Goal: Information Seeking & Learning: Find specific fact

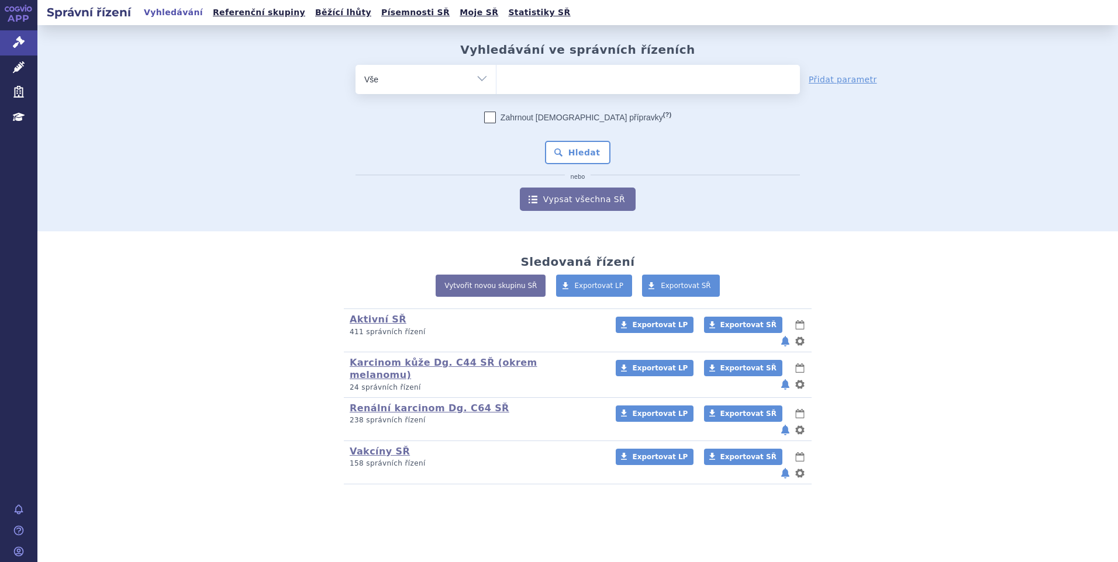
click at [512, 91] on span at bounding box center [647, 79] width 303 height 29
click at [496, 91] on select at bounding box center [496, 78] width 1 height 29
click at [516, 82] on ul at bounding box center [647, 77] width 303 height 25
click at [496, 82] on select at bounding box center [496, 78] width 1 height 29
click at [518, 80] on ul at bounding box center [647, 77] width 303 height 25
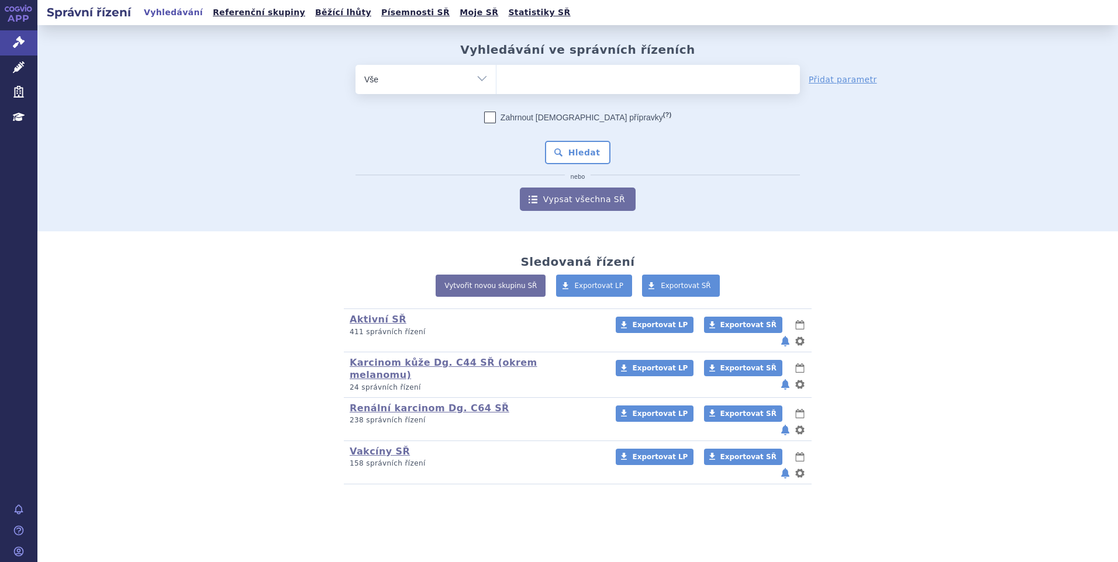
click at [496, 80] on select at bounding box center [496, 78] width 1 height 29
type input "vy"
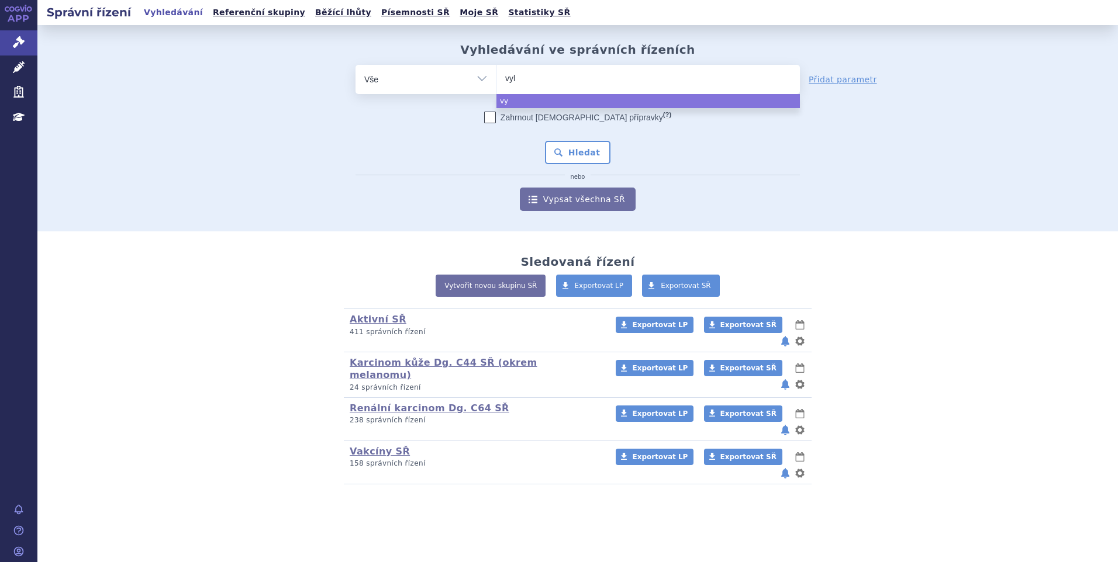
type input "vylo"
type input "vyloy"
select select "vyloy"
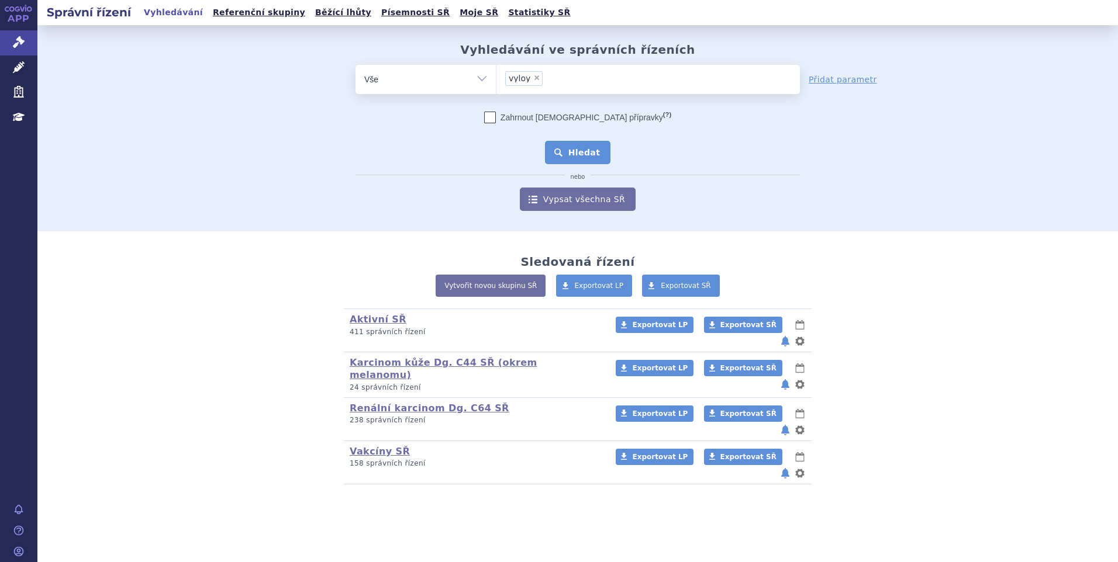
click at [576, 160] on button "Hledat" at bounding box center [578, 152] width 66 height 23
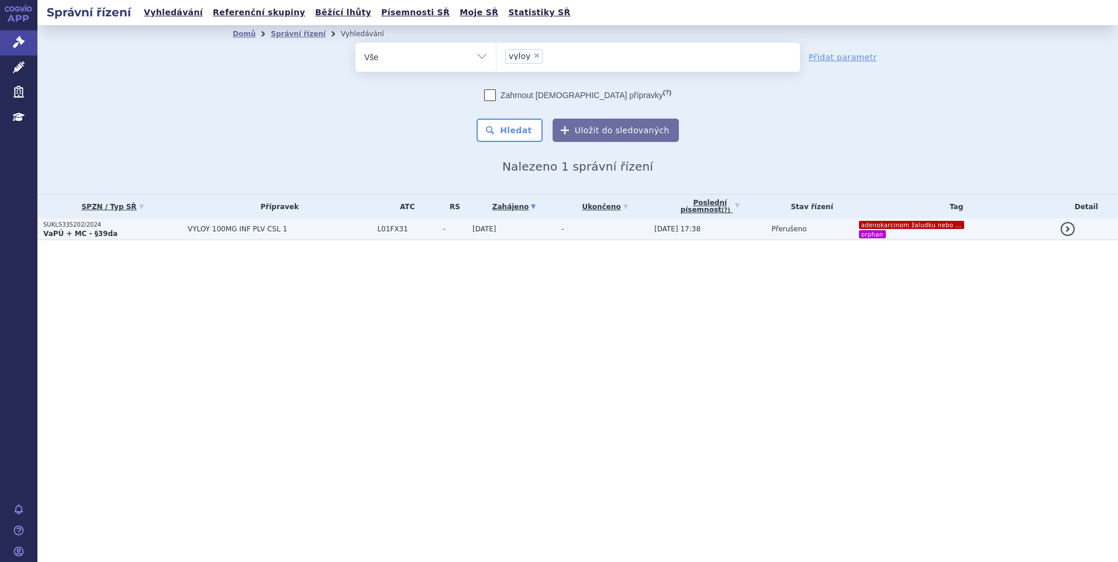
click at [291, 227] on span "VYLOY 100MG INF PLV CSL 1" at bounding box center [280, 229] width 184 height 8
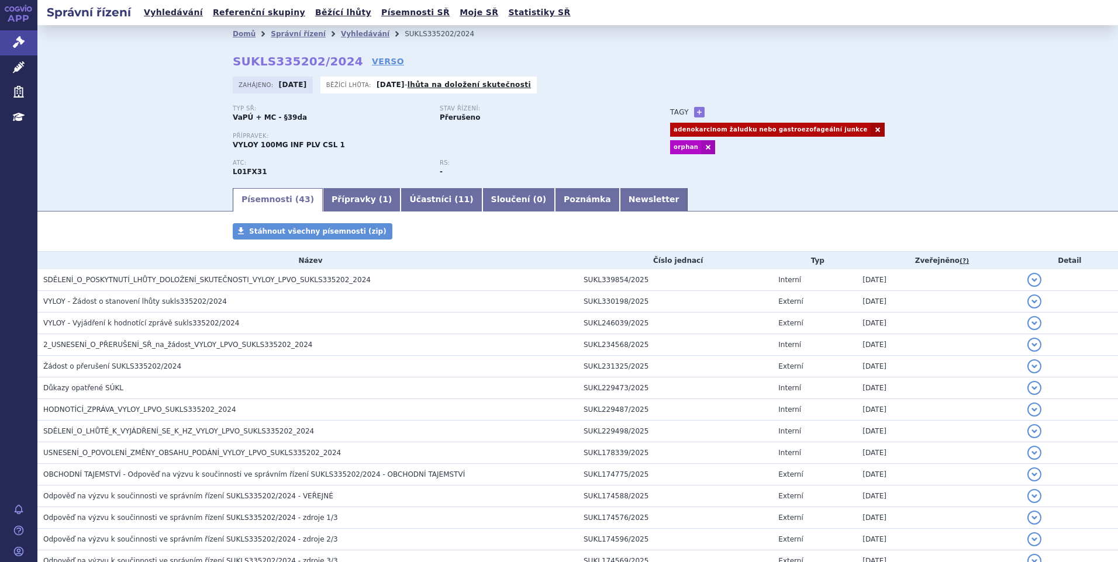
click at [405, 34] on li "SUKLS335202/2024" at bounding box center [447, 34] width 85 height 18
click at [426, 41] on li "SUKLS335202/2024" at bounding box center [447, 34] width 85 height 18
click at [437, 36] on li "SUKLS335202/2024" at bounding box center [447, 34] width 85 height 18
drag, startPoint x: 457, startPoint y: 40, endPoint x: 448, endPoint y: 39, distance: 8.8
click at [455, 41] on ul "Domů Správní řízení Vyhledávání SUKLS335202/2024" at bounding box center [578, 34] width 690 height 18
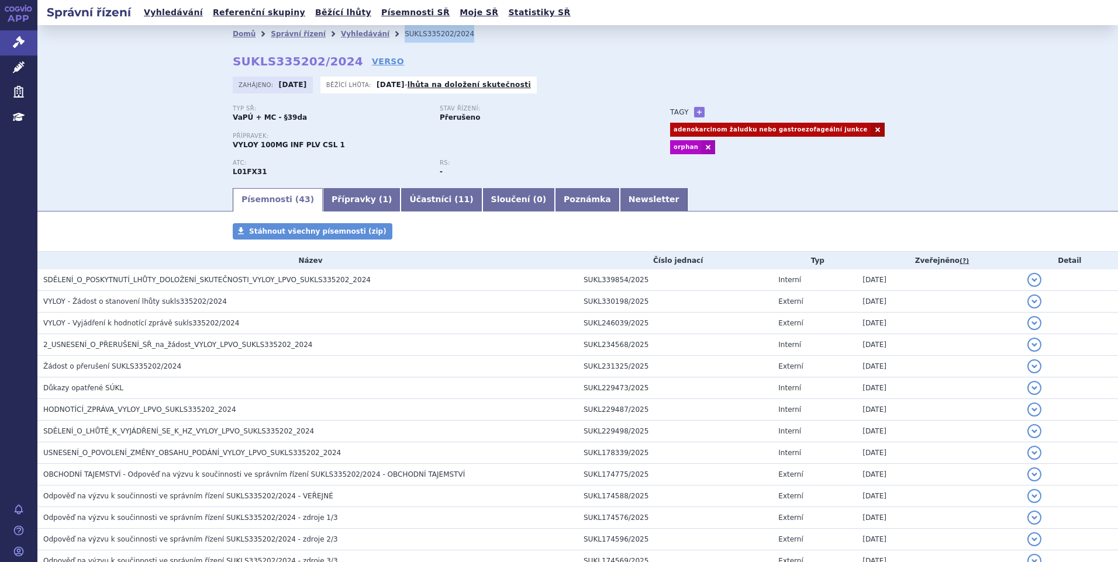
drag, startPoint x: 412, startPoint y: 36, endPoint x: 379, endPoint y: 39, distance: 32.9
click at [405, 39] on li "SUKLS335202/2024" at bounding box center [447, 34] width 85 height 18
copy li "SUKLS335202/2024"
drag, startPoint x: 585, startPoint y: 199, endPoint x: 577, endPoint y: 205, distance: 10.4
click at [620, 199] on link "Newsletter" at bounding box center [654, 199] width 68 height 23
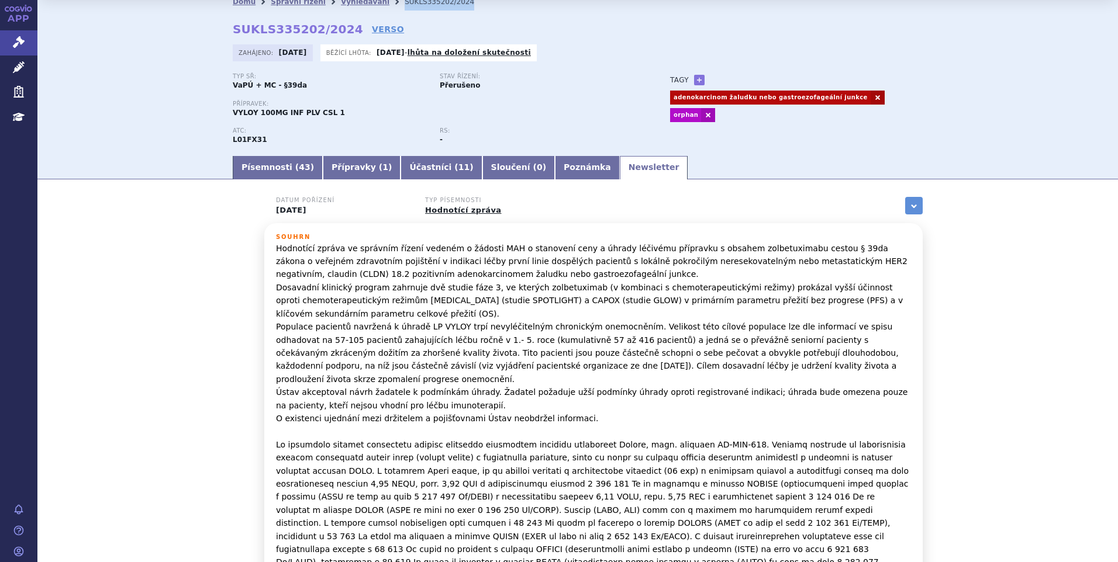
scroll to position [58, 0]
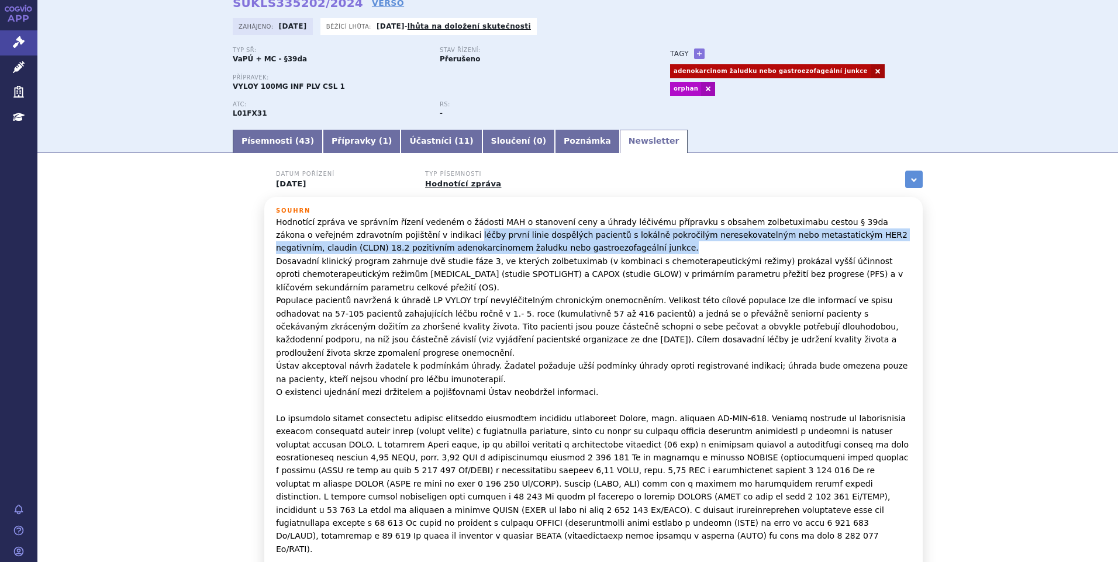
drag, startPoint x: 384, startPoint y: 235, endPoint x: 536, endPoint y: 245, distance: 152.3
click at [536, 245] on p "Hodnotící zpráva ve správním řízení vedeném o žádosti MAH o stanovení ceny a úh…" at bounding box center [593, 432] width 635 height 432
copy p "léčby první linie dospělých pacientů s lokálně pokročilým neresekovatelným nebo…"
click at [1045, 237] on div "Datum pořízení 12.06.2025 Typ písemnosti Hodnotící zpráva zobrazit vše Referenč…" at bounding box center [577, 553] width 1081 height 765
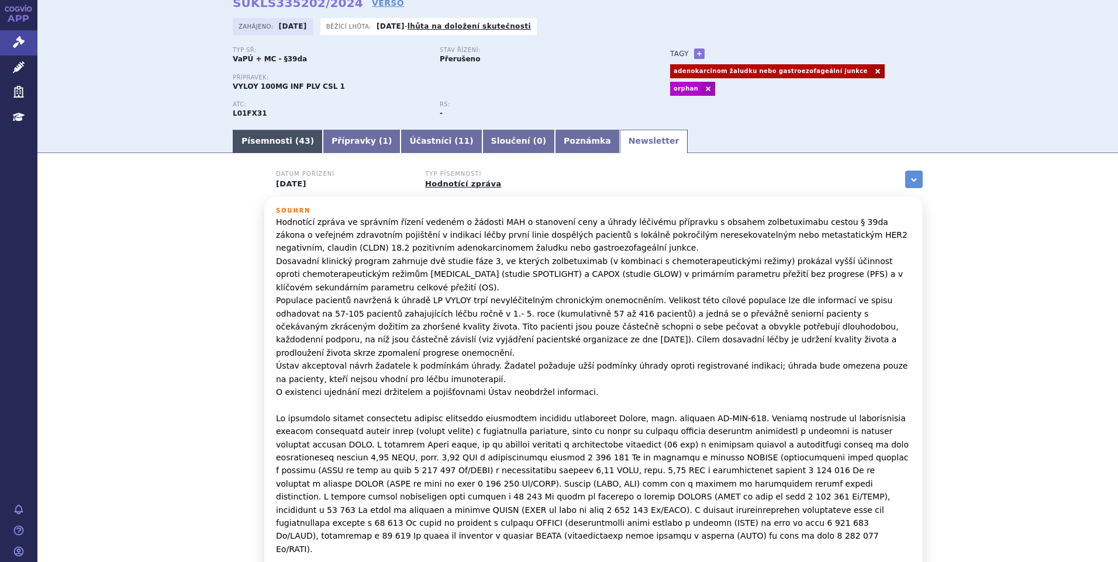
scroll to position [0, 0]
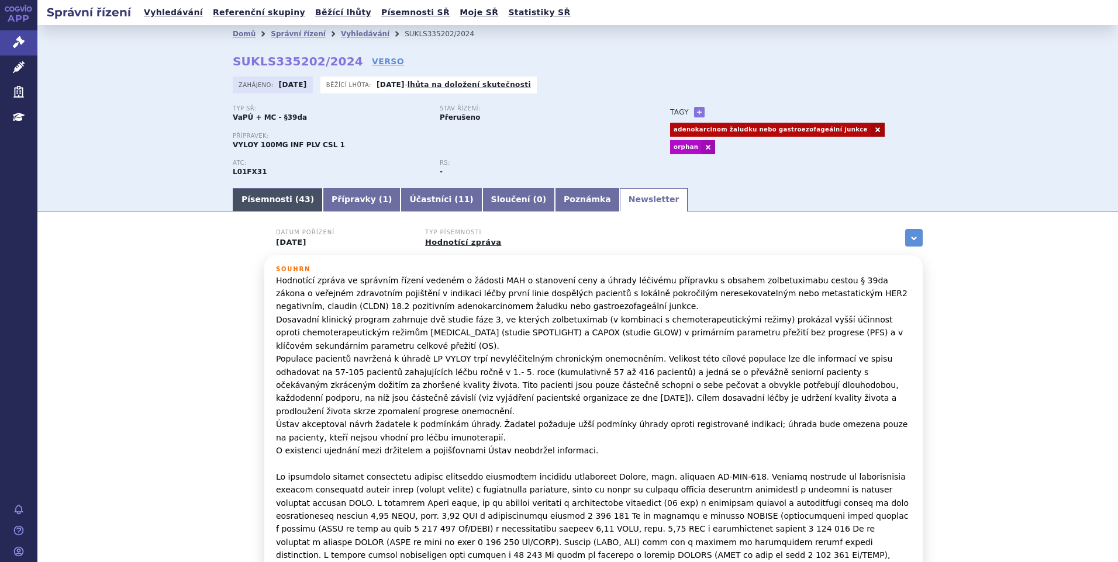
click at [260, 193] on link "Písemnosti ( 43 )" at bounding box center [278, 199] width 90 height 23
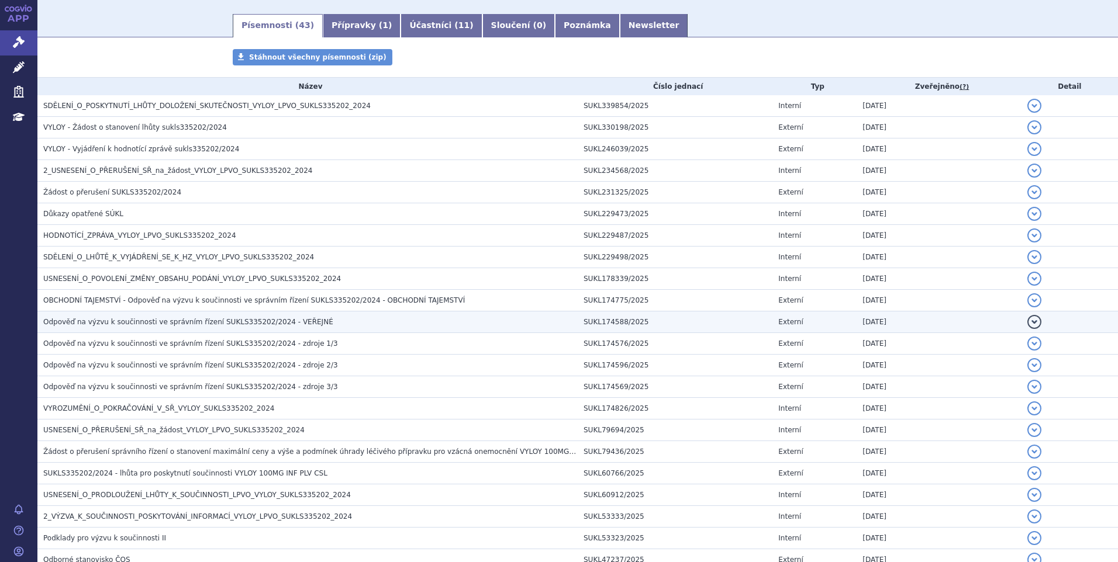
scroll to position [175, 0]
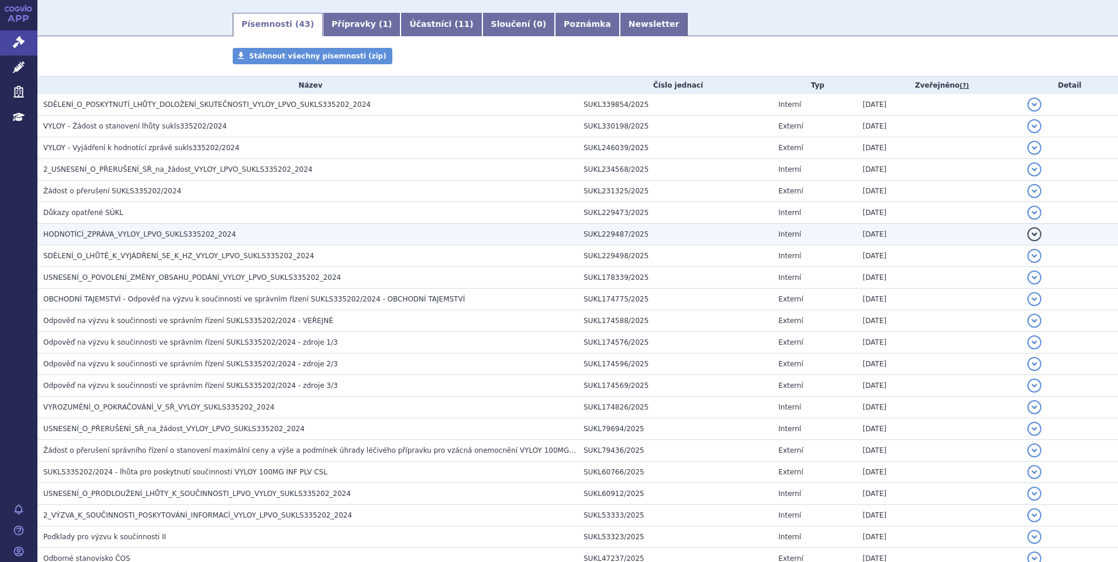
click at [83, 237] on span "HODNOTÍCÍ_ZPRÁVA_VYLOY_LPVO_SUKLS335202_2024" at bounding box center [139, 234] width 193 height 8
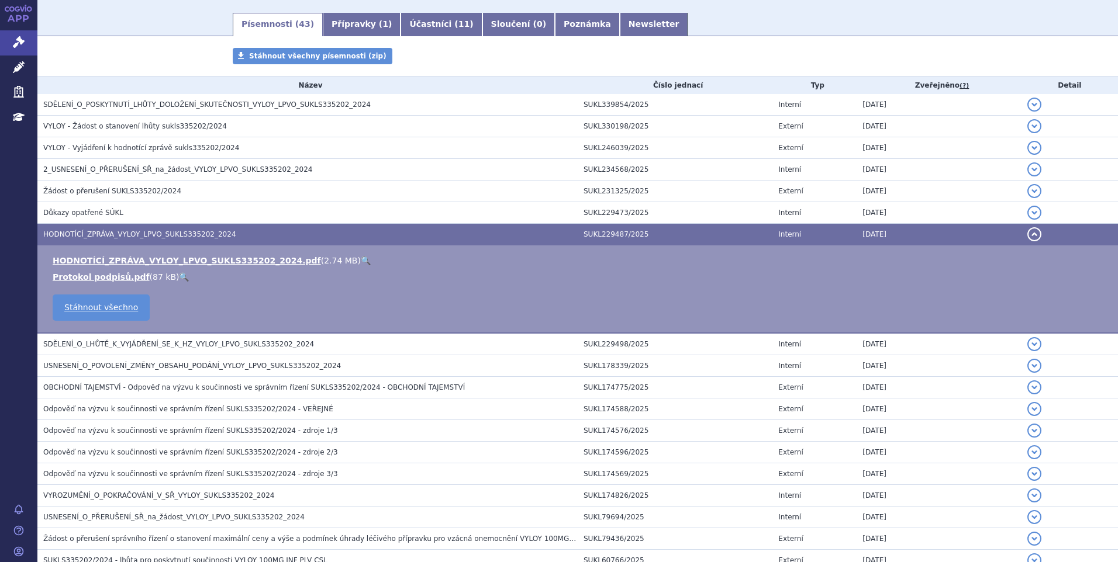
click at [361, 259] on link "🔍" at bounding box center [366, 260] width 10 height 9
click at [26, 44] on link "Správní řízení" at bounding box center [18, 42] width 37 height 25
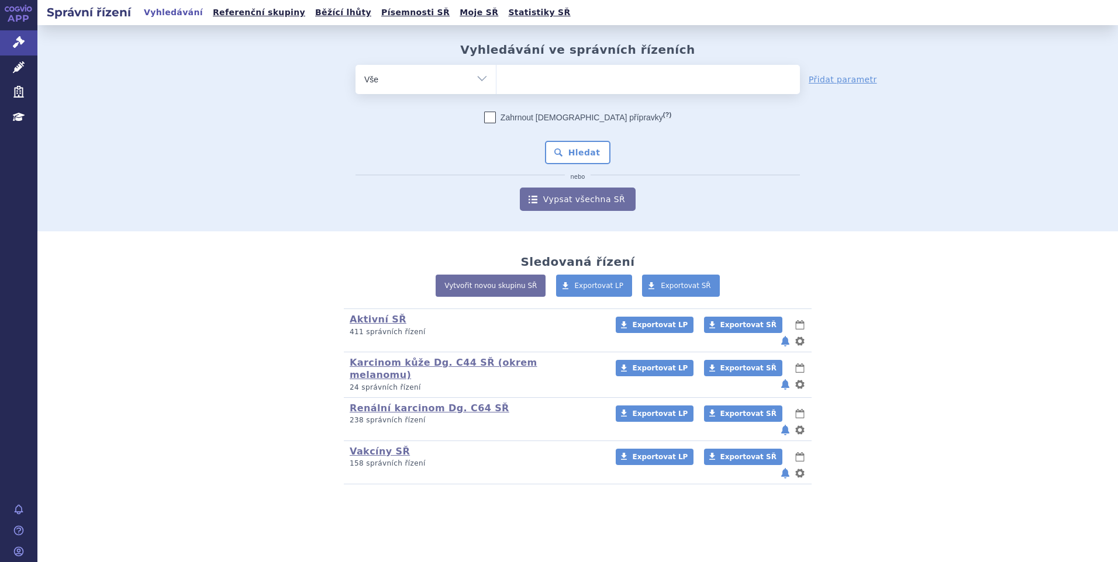
click at [572, 81] on ul at bounding box center [647, 77] width 303 height 25
click at [496, 81] on select at bounding box center [496, 78] width 1 height 29
type input "fa"
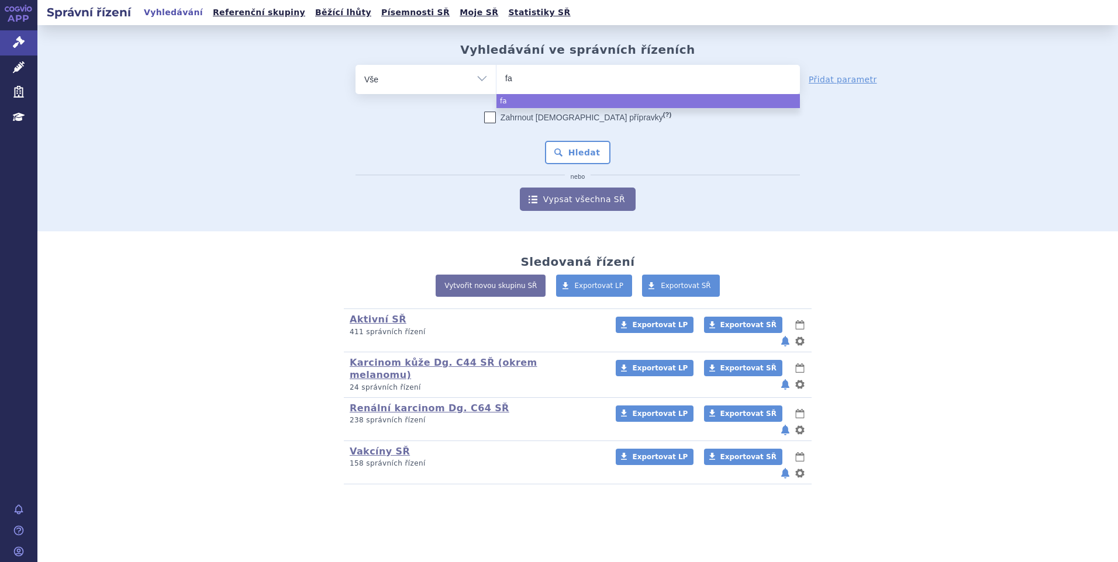
type input "f"
type input "fha"
type input "fhal"
type input "fhalta"
select select "fhalta"
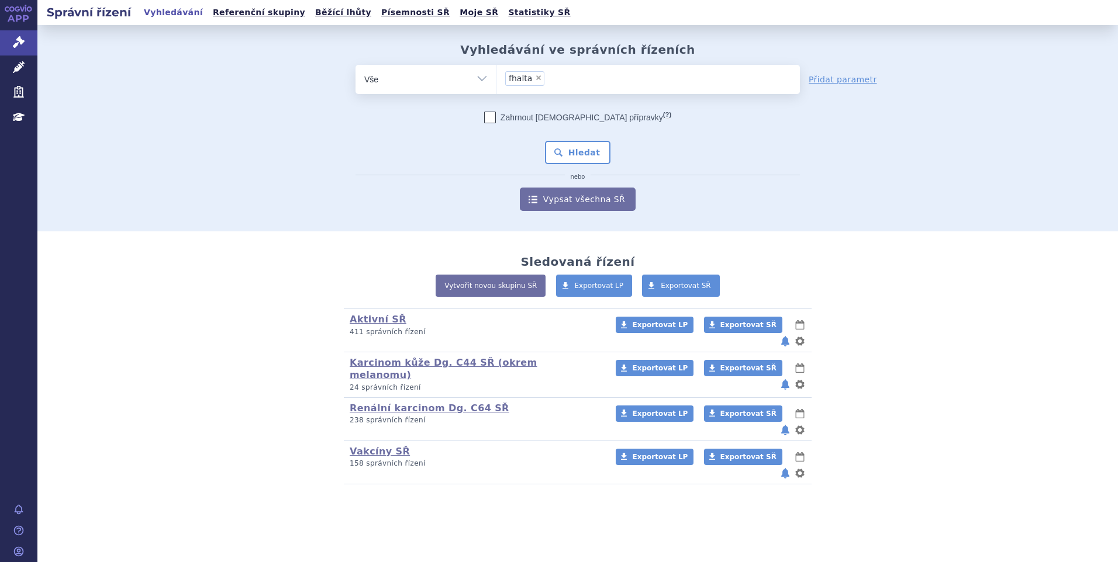
type input "fhalta"
select select
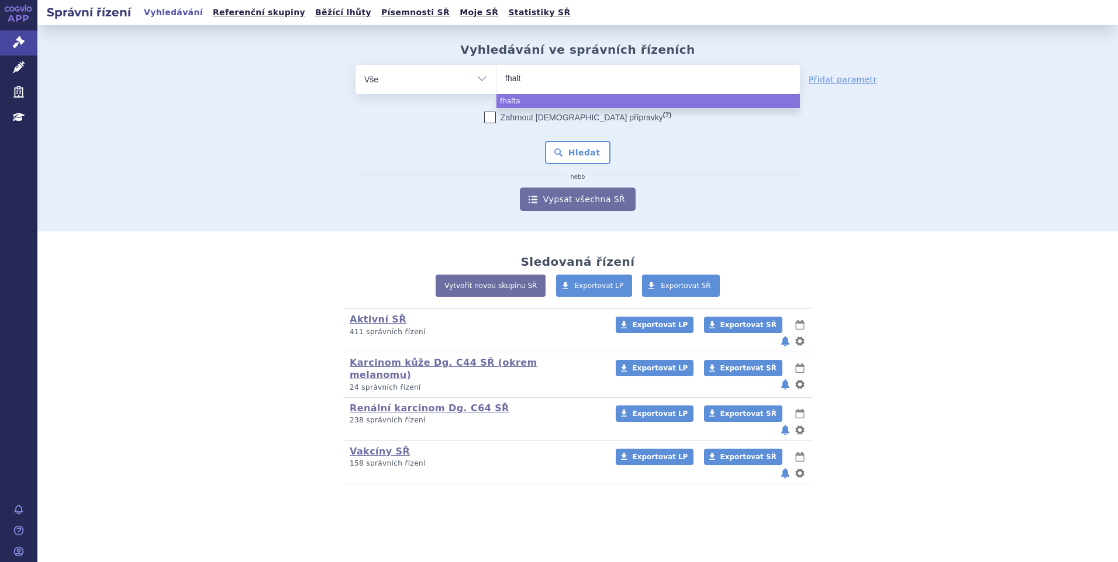
type input "fhal"
type input "fh"
type input "f"
type input "fa"
type input "fab"
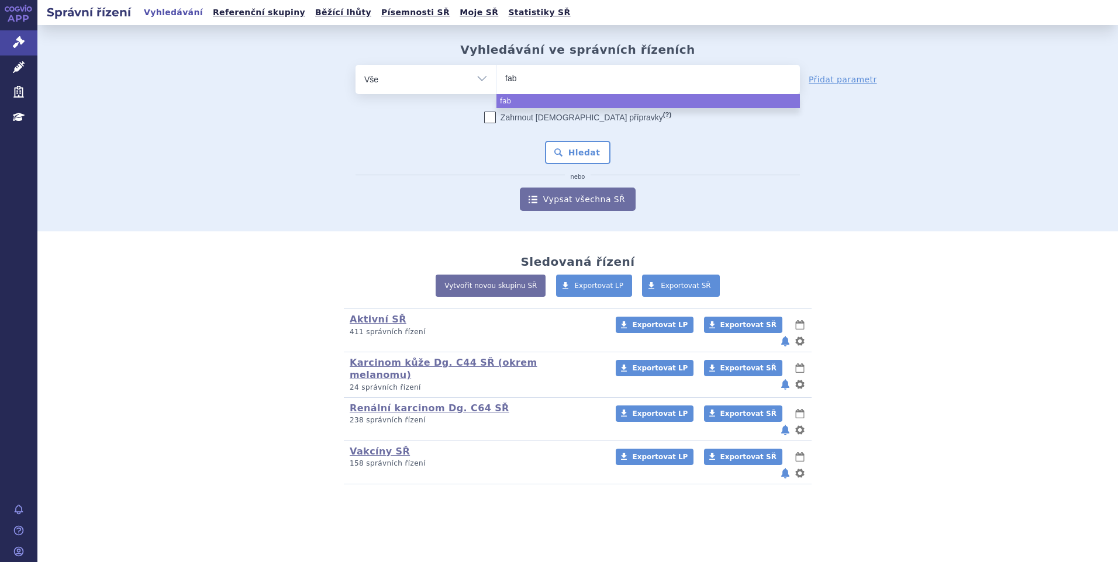
type input "fabh"
type input "fabhal"
type input "fabhalt"
type input "fabhalta"
select select "fabhalta"
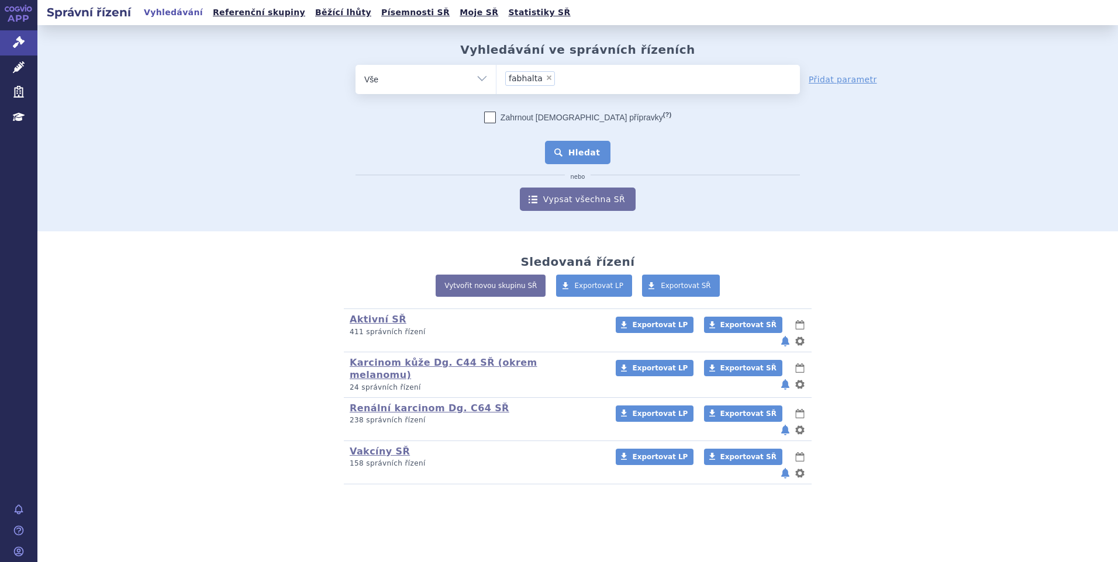
click at [566, 147] on button "Hledat" at bounding box center [578, 152] width 66 height 23
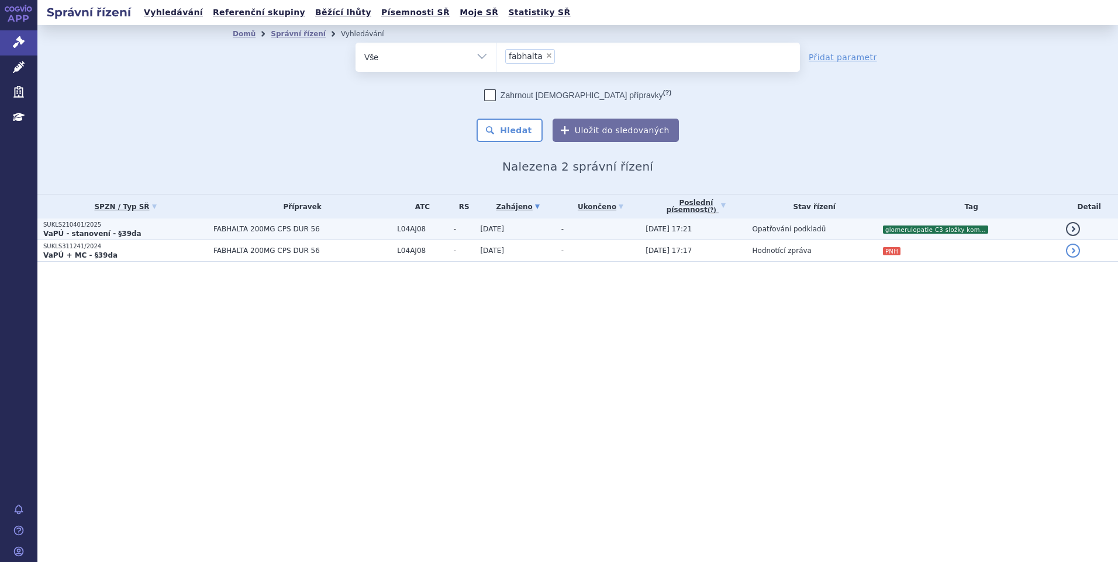
click at [688, 227] on td "05.09.2025 17:21" at bounding box center [693, 230] width 106 height 22
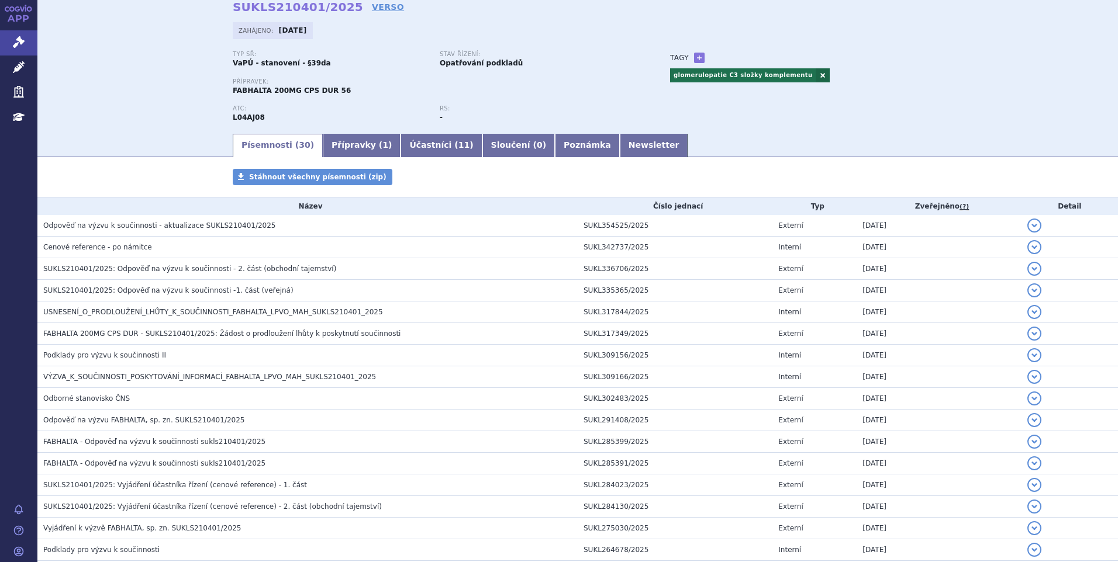
scroll to position [75, 0]
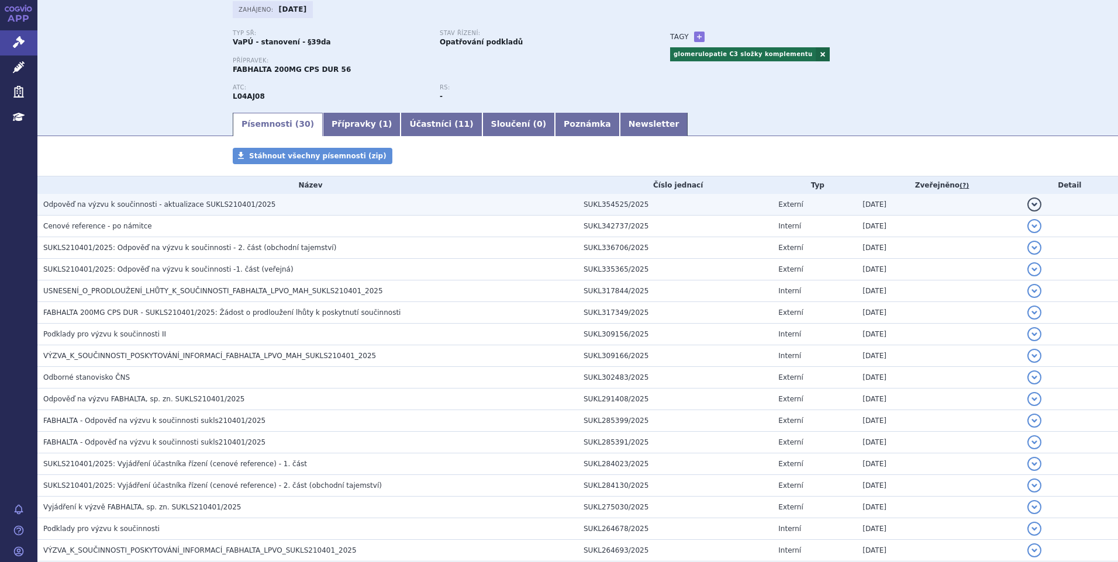
click at [187, 203] on span "Odpověď na výzvu k součinnosti - aktualizace SUKLS210401/2025" at bounding box center [159, 205] width 232 height 8
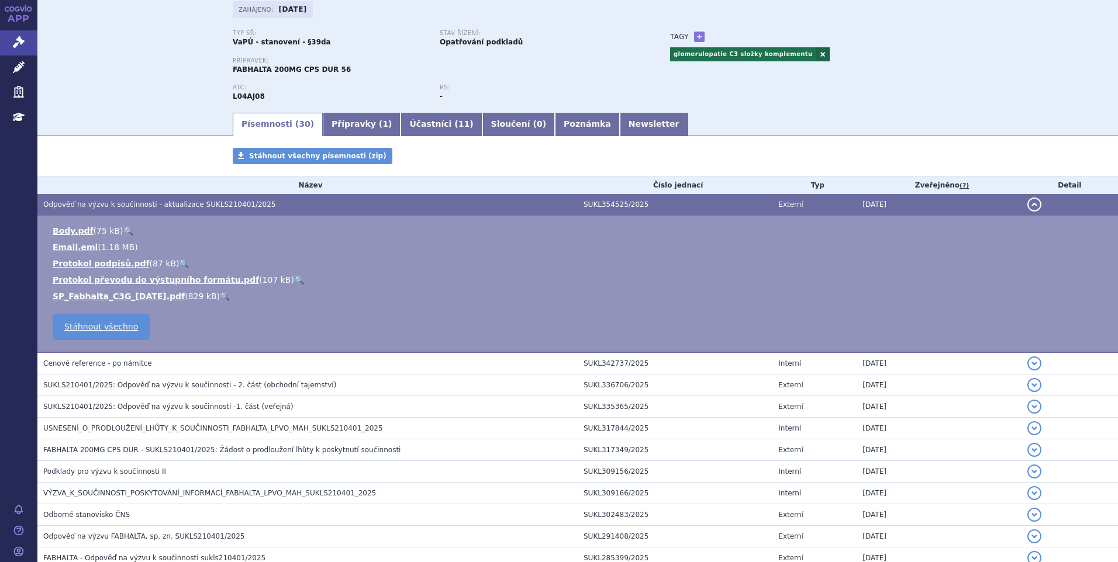
click at [220, 293] on link "🔍" at bounding box center [225, 296] width 10 height 9
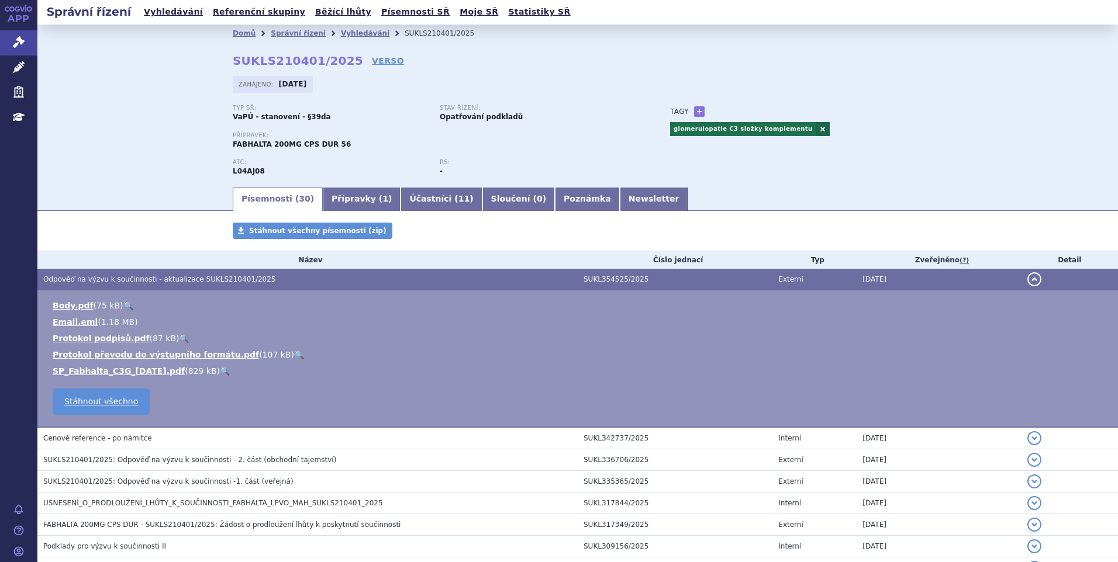
scroll to position [0, 0]
click at [280, 32] on link "Správní řízení" at bounding box center [298, 34] width 55 height 8
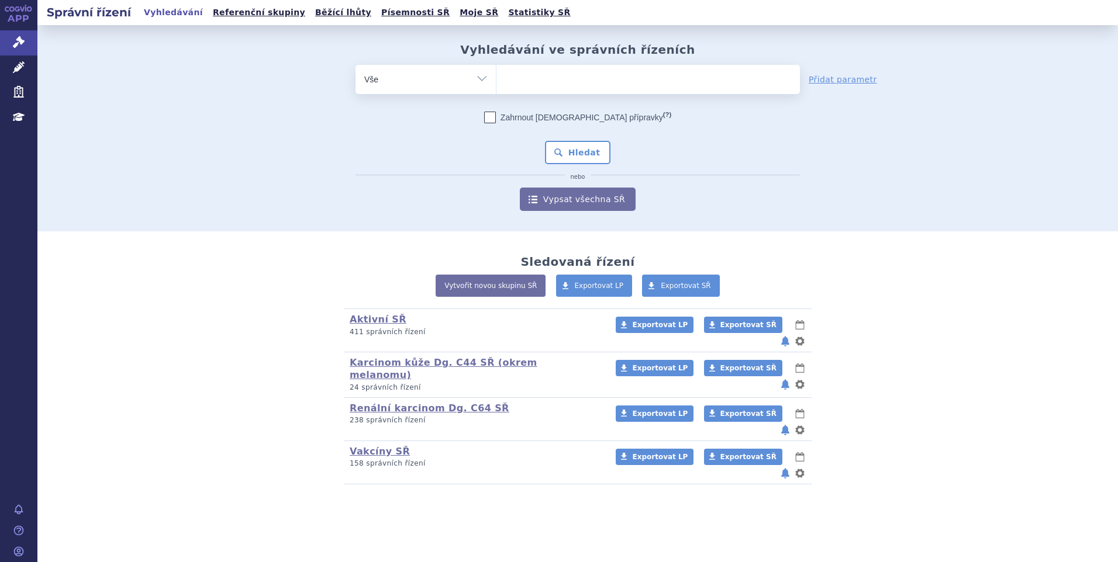
click at [548, 68] on ul at bounding box center [647, 77] width 303 height 25
click at [496, 68] on select at bounding box center [496, 78] width 1 height 29
type input "vy"
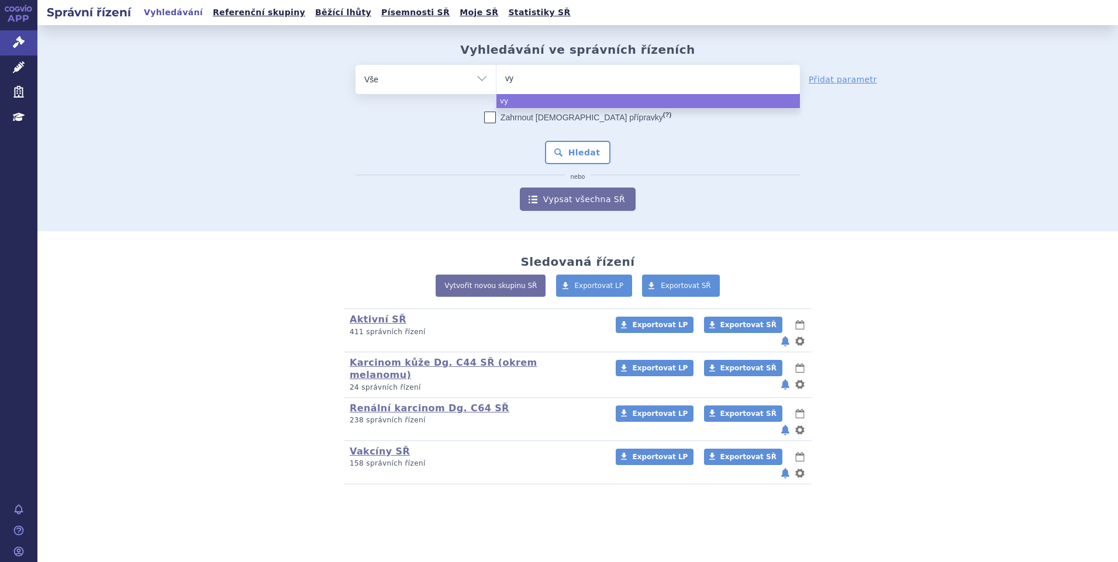
type input "vyl"
type input "vyloy"
select select "vyloy"
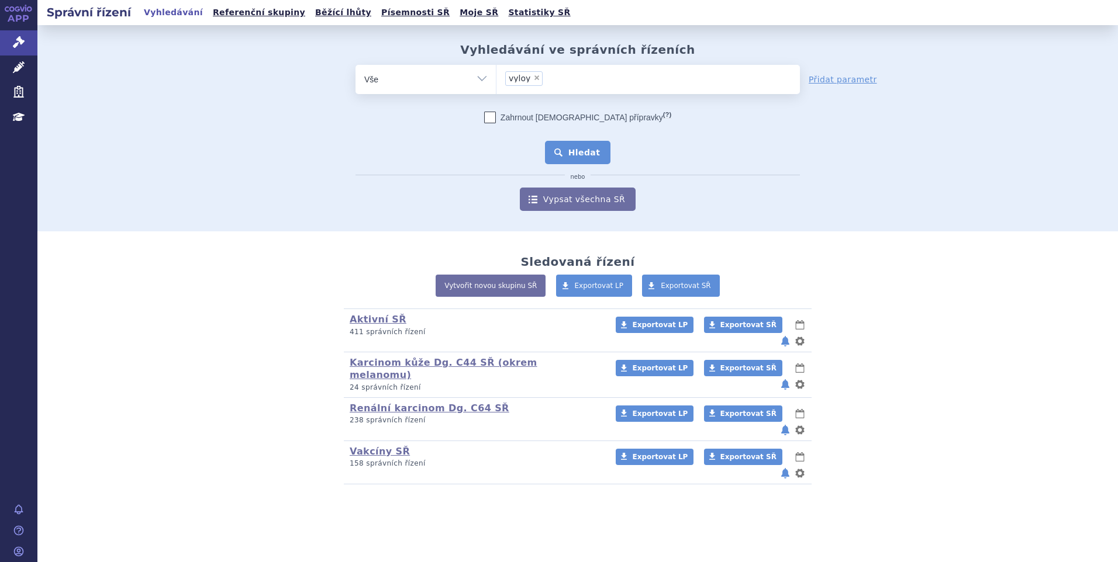
click at [580, 153] on button "Hledat" at bounding box center [578, 152] width 66 height 23
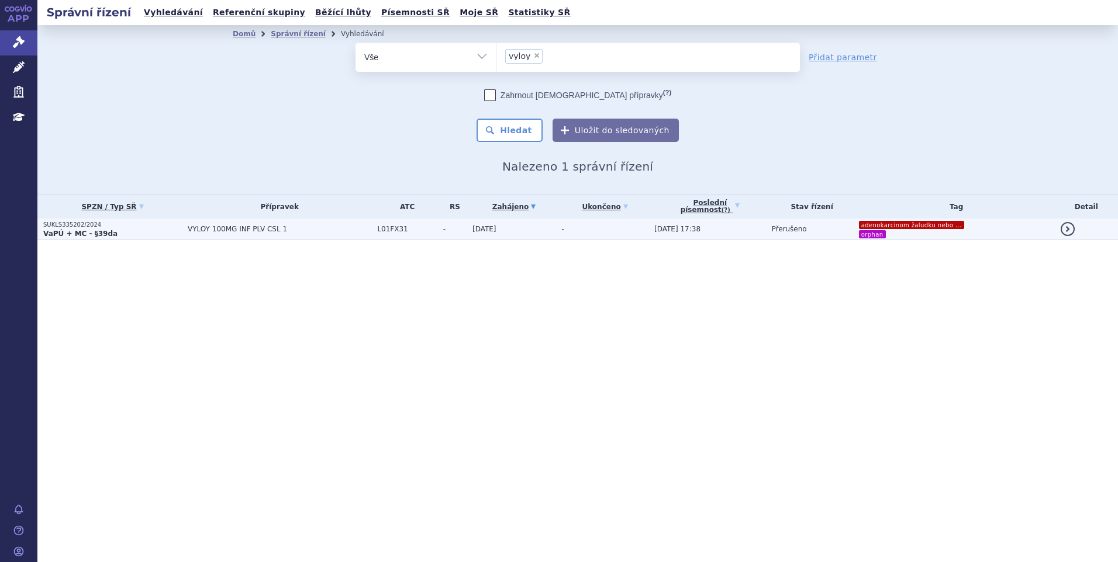
click at [342, 220] on td "VYLOY 100MG INF PLV CSL 1" at bounding box center [276, 230] width 189 height 22
click at [281, 232] on span "VYLOY 100MG INF PLV CSL 1" at bounding box center [280, 229] width 184 height 8
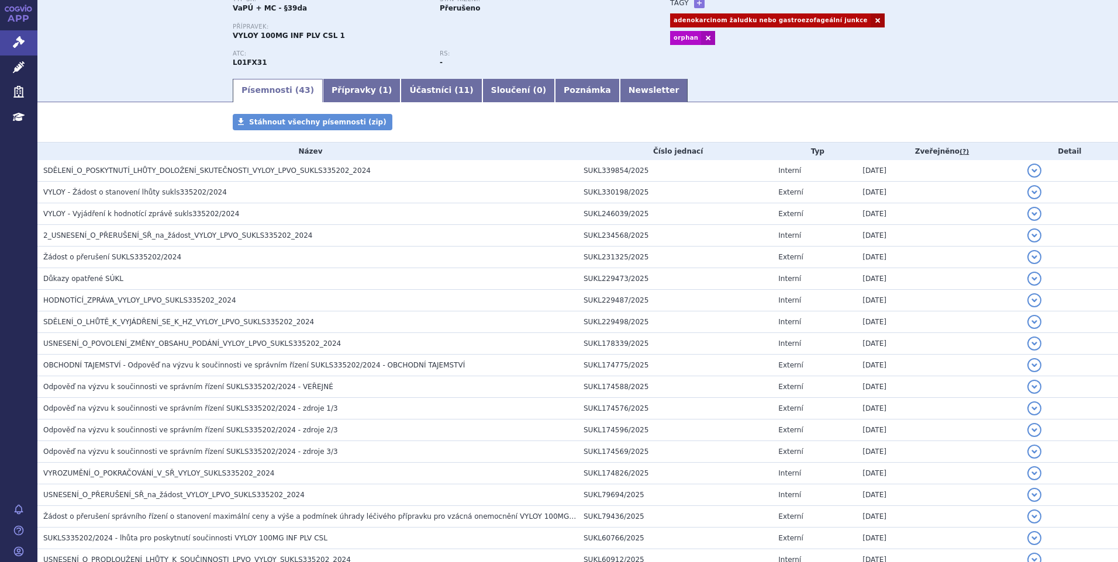
scroll to position [117, 0]
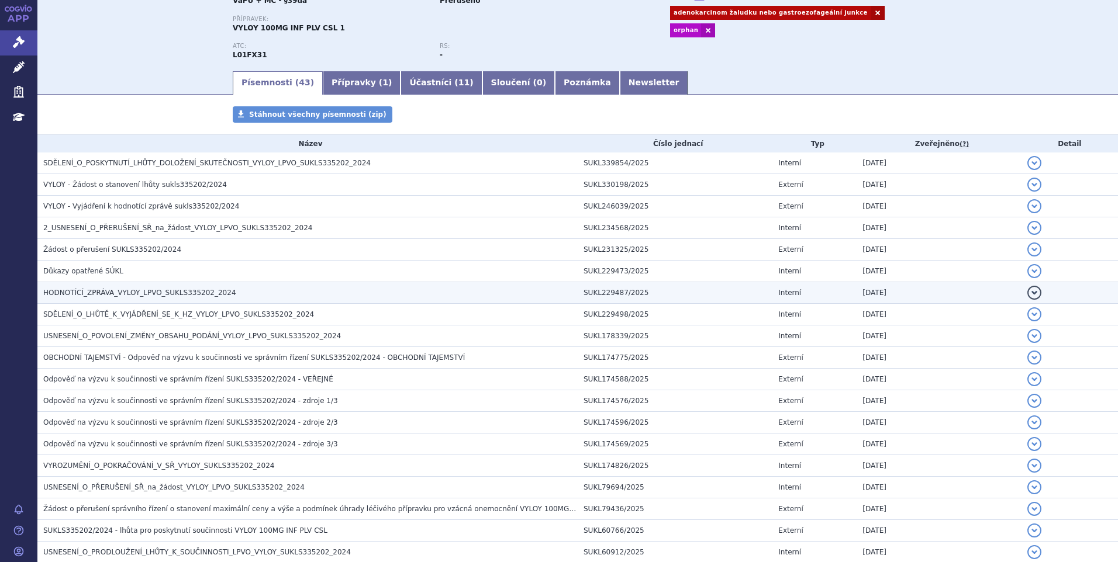
click at [109, 294] on span "HODNOTÍCÍ_ZPRÁVA_VYLOY_LPVO_SUKLS335202_2024" at bounding box center [139, 293] width 193 height 8
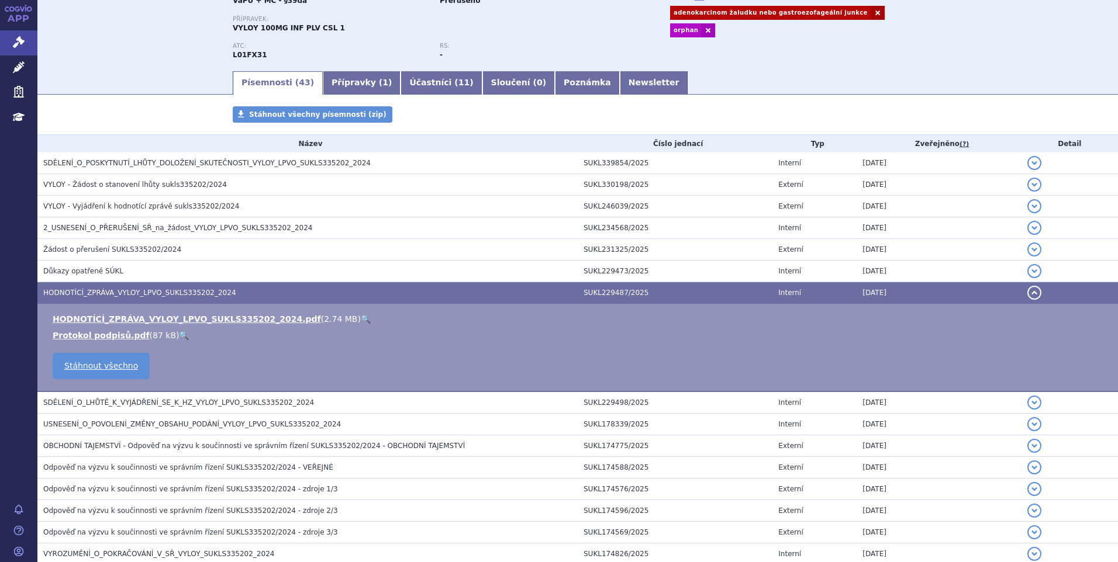
click at [361, 316] on link "🔍" at bounding box center [366, 319] width 10 height 9
